Goal: Navigation & Orientation: Find specific page/section

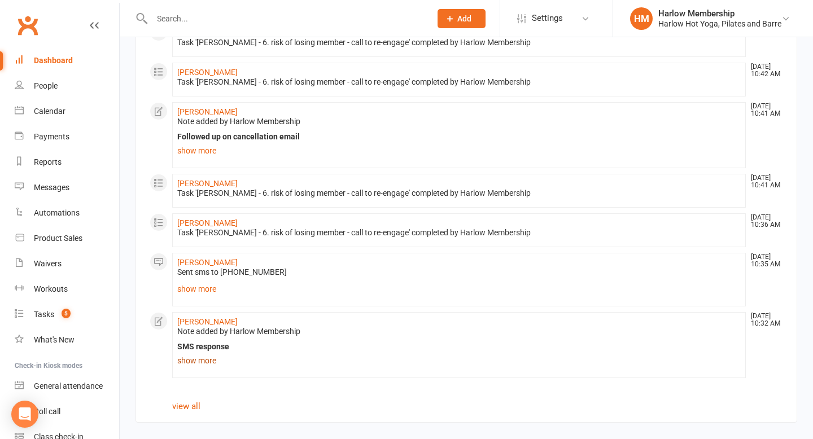
click at [203, 363] on link "show more" at bounding box center [458, 361] width 563 height 16
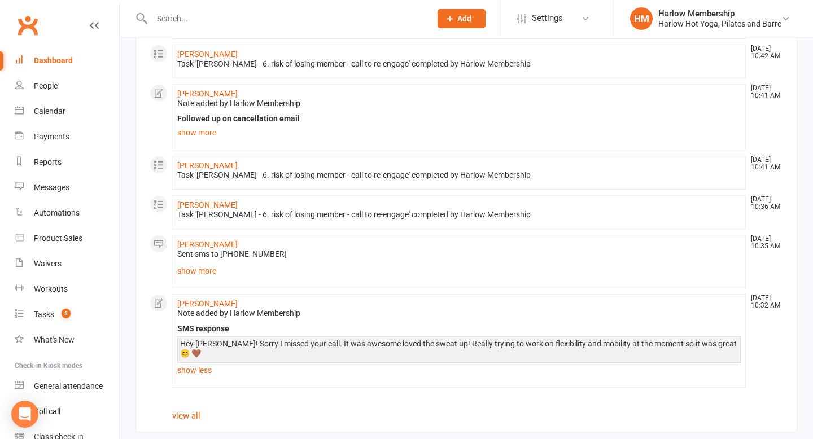
scroll to position [914, 0]
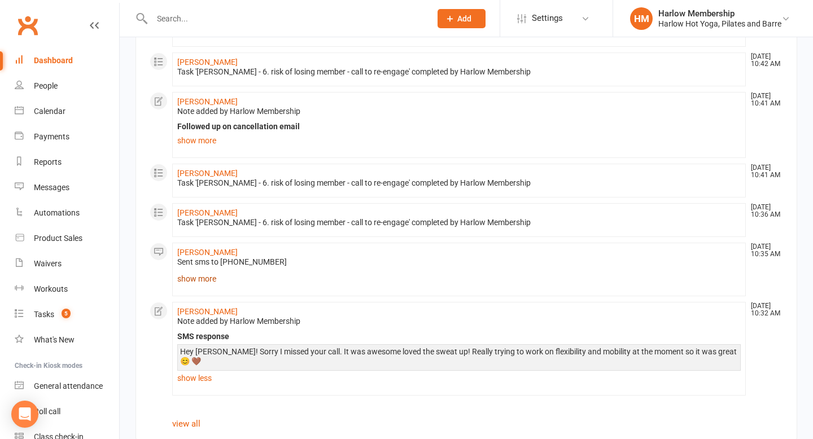
click at [207, 279] on link "show more" at bounding box center [458, 279] width 563 height 16
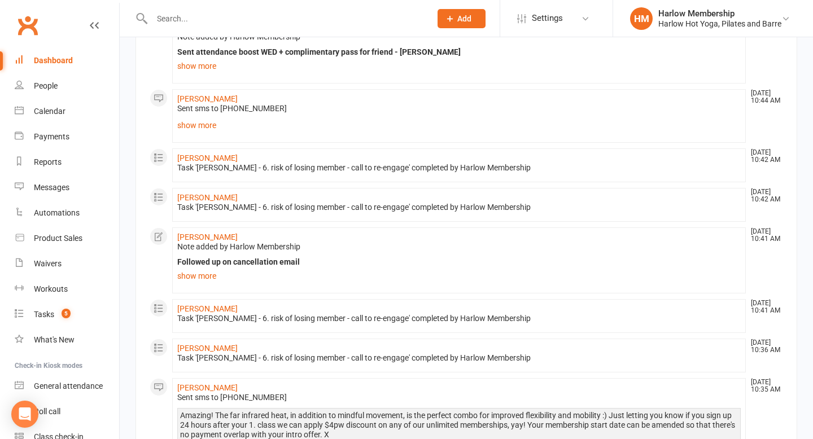
scroll to position [777, 0]
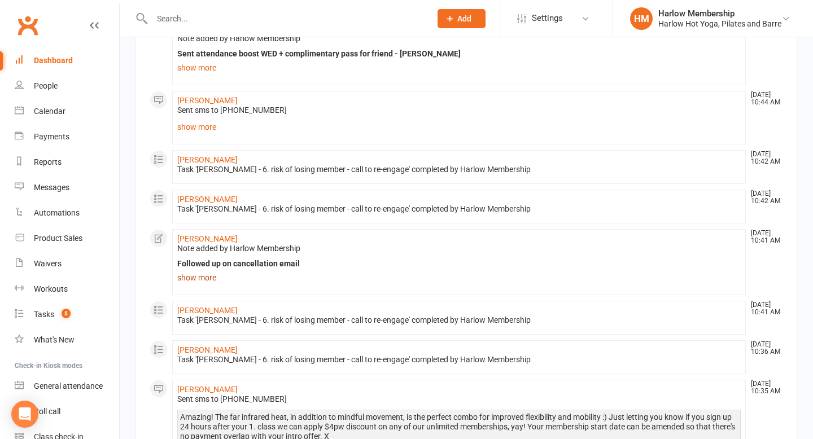
click at [194, 274] on link "show more" at bounding box center [458, 278] width 563 height 16
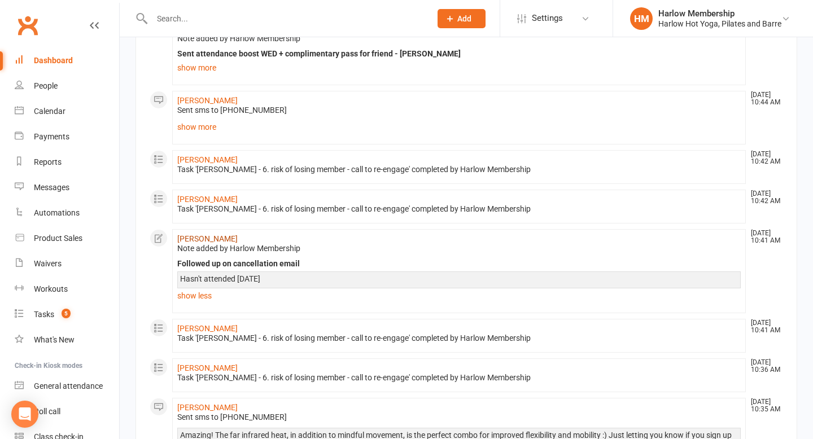
click at [192, 241] on link "[PERSON_NAME]" at bounding box center [207, 238] width 60 height 9
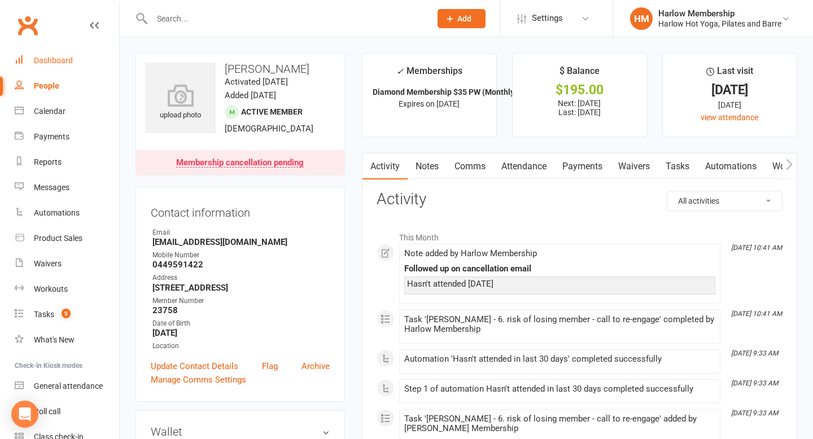
click at [63, 64] on div "Dashboard" at bounding box center [53, 60] width 39 height 9
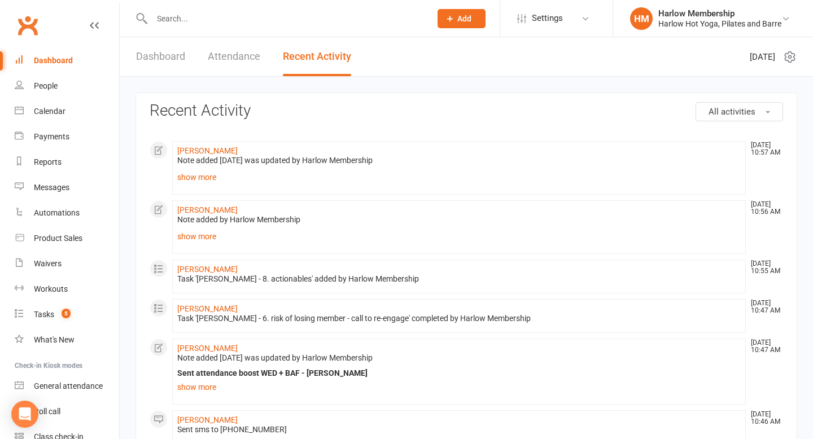
click at [203, 239] on link "show more" at bounding box center [458, 237] width 563 height 16
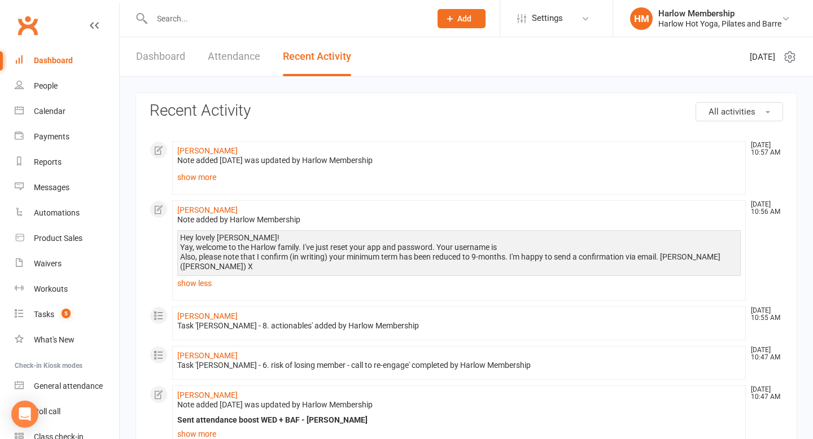
click at [176, 180] on li "[PERSON_NAME] [DATE] 10:57 AM Note added [DATE] was updated by Harlow Membershi…" at bounding box center [458, 168] width 573 height 54
click at [185, 180] on link "show more" at bounding box center [458, 177] width 563 height 16
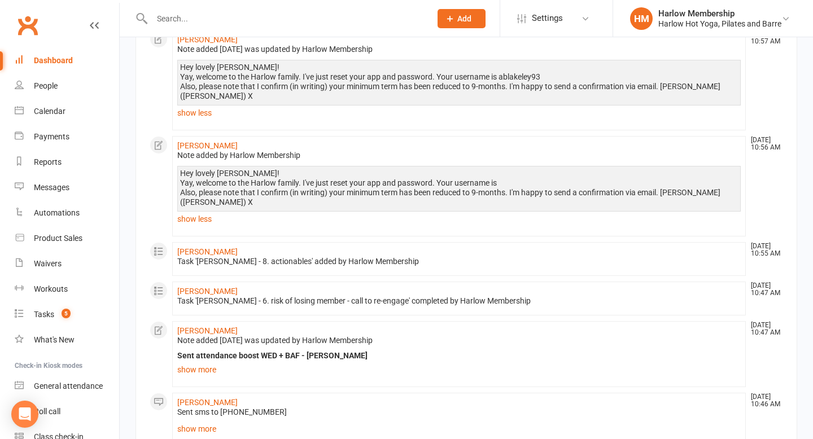
scroll to position [147, 0]
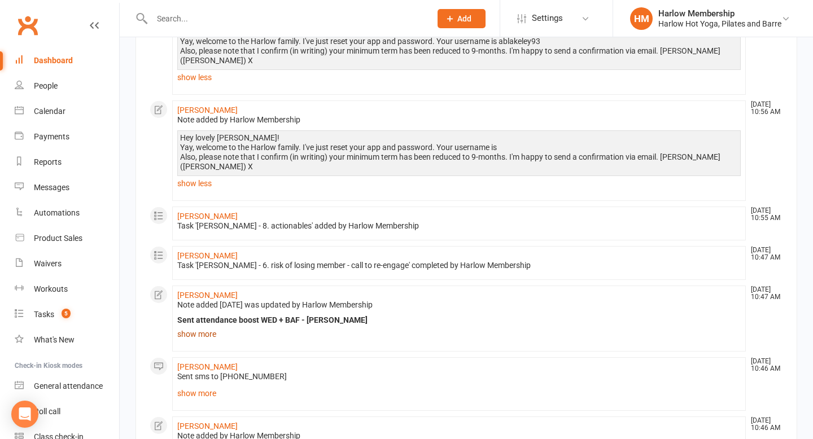
click at [209, 326] on link "show more" at bounding box center [458, 334] width 563 height 16
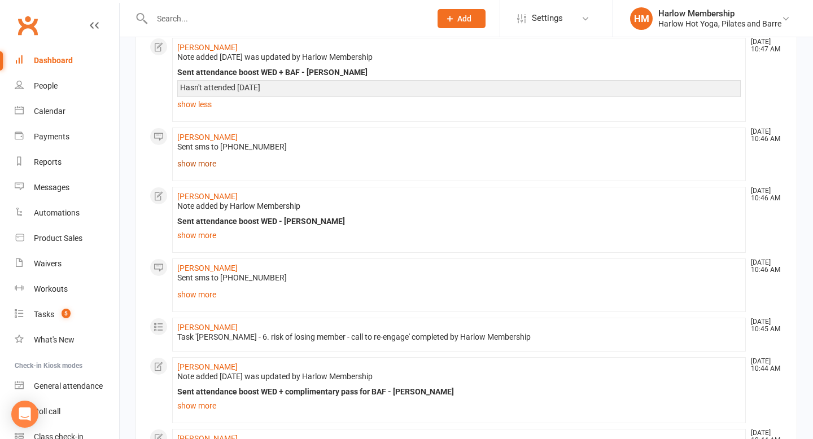
scroll to position [416, 0]
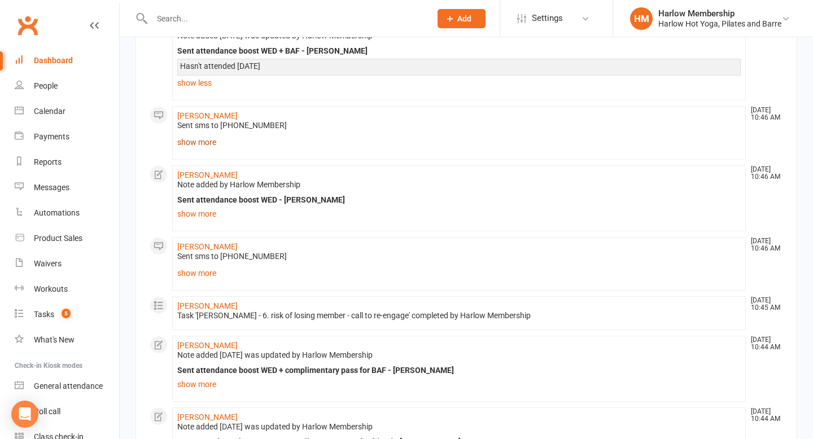
click at [204, 134] on link "show more" at bounding box center [458, 142] width 563 height 16
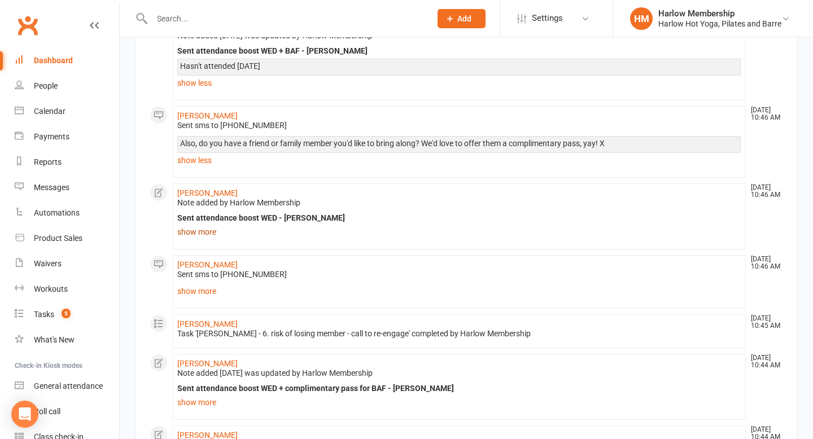
scroll to position [419, 0]
